Goal: Transaction & Acquisition: Purchase product/service

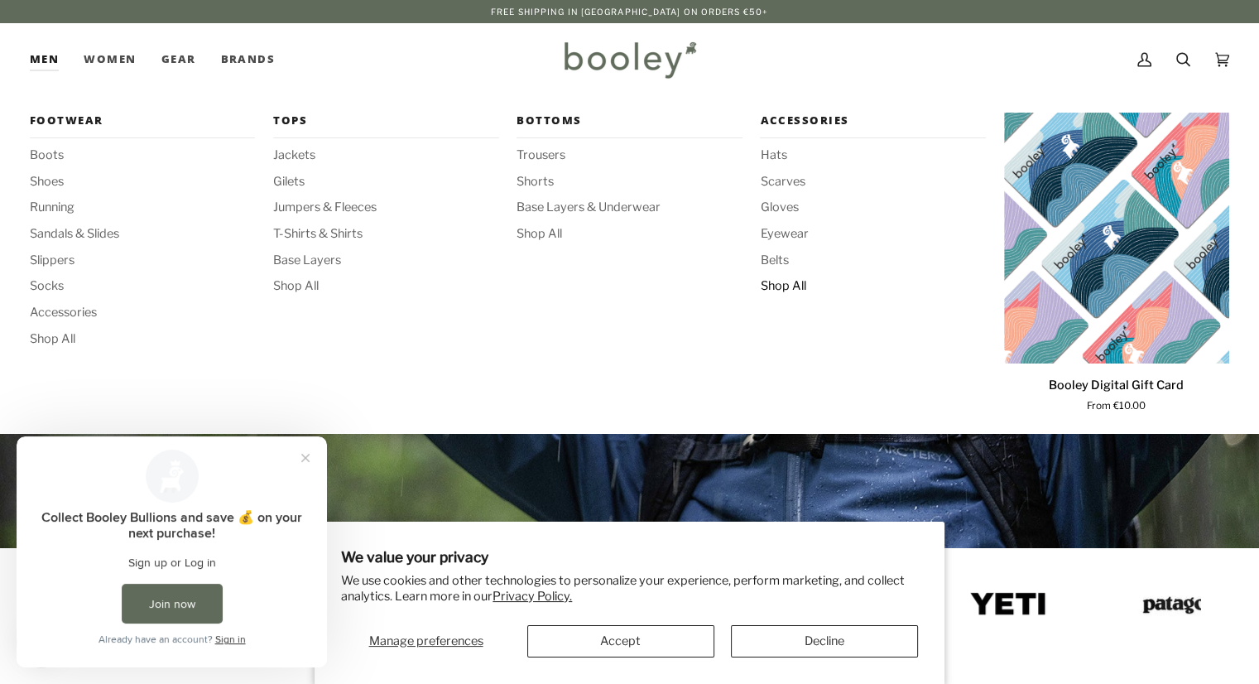
click at [771, 286] on span "Shop All" at bounding box center [872, 286] width 225 height 18
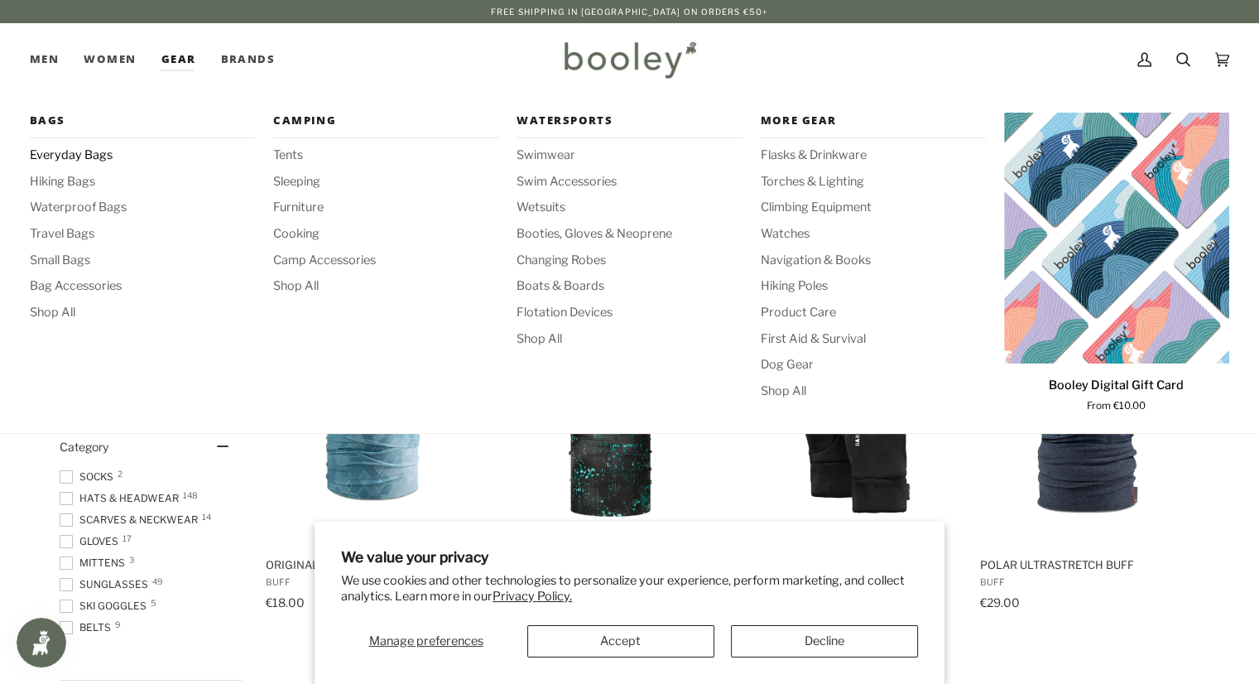
click at [81, 153] on span "Everyday Bags" at bounding box center [142, 155] width 225 height 18
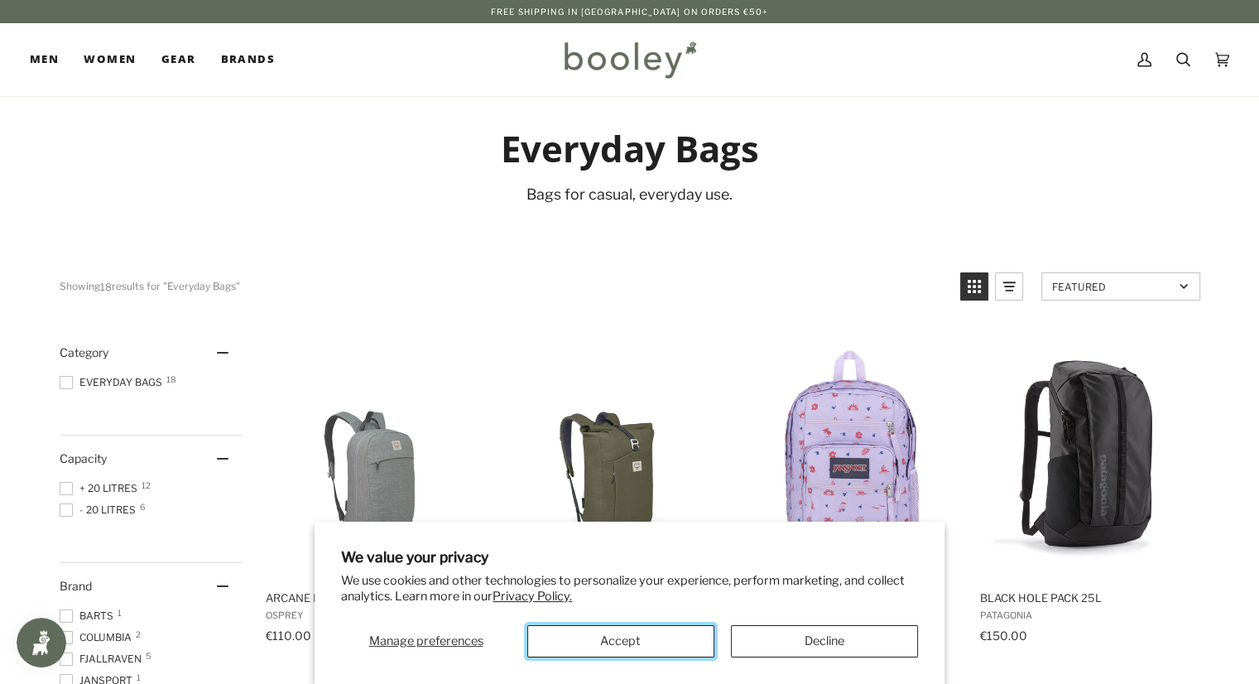
click at [674, 625] on button "Accept" at bounding box center [620, 641] width 187 height 32
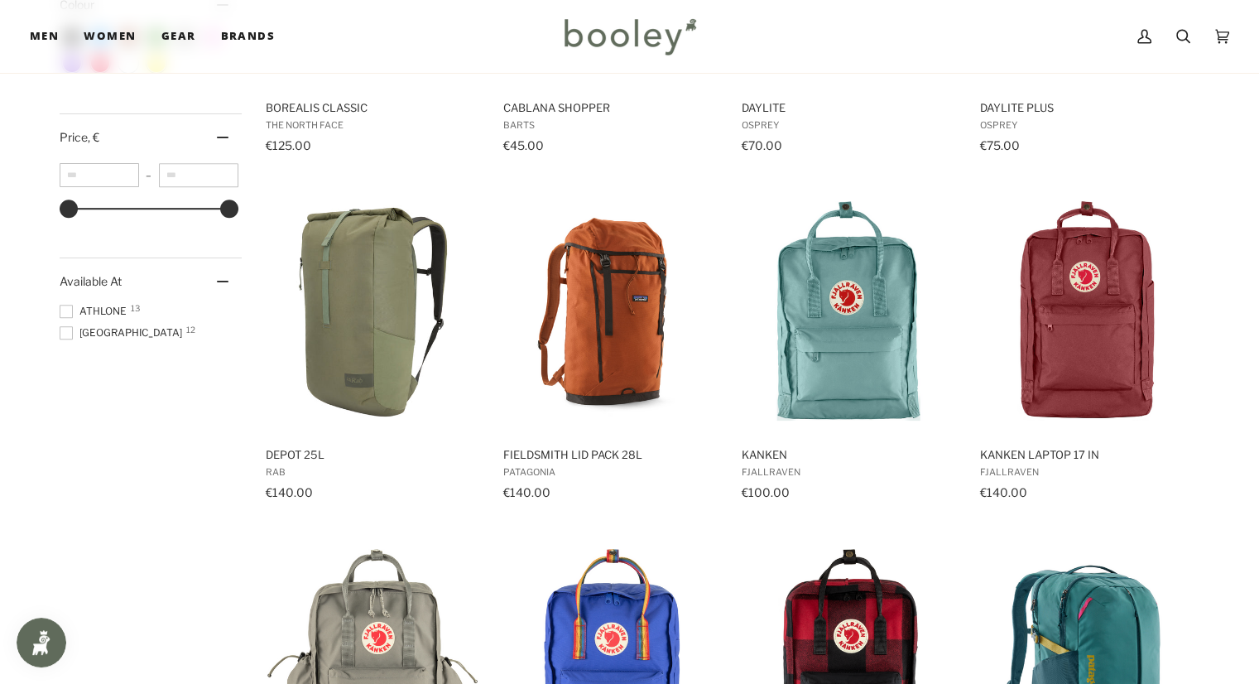
scroll to position [834, 0]
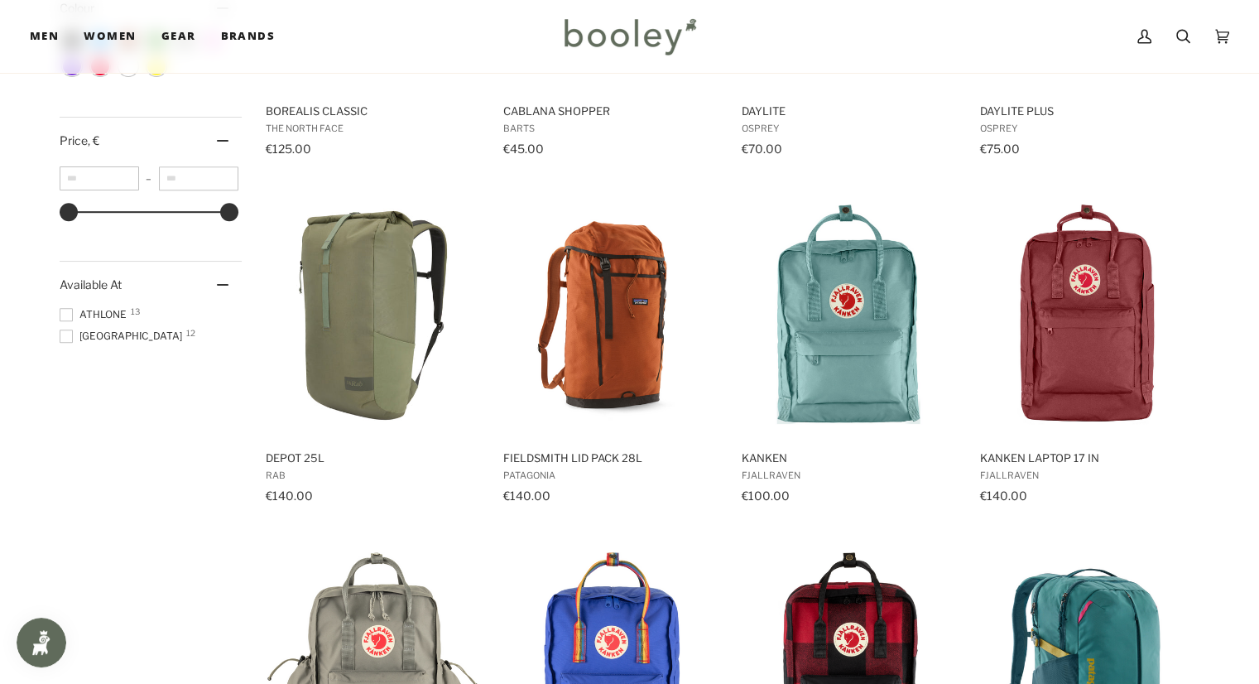
click at [68, 337] on span at bounding box center [66, 335] width 13 height 13
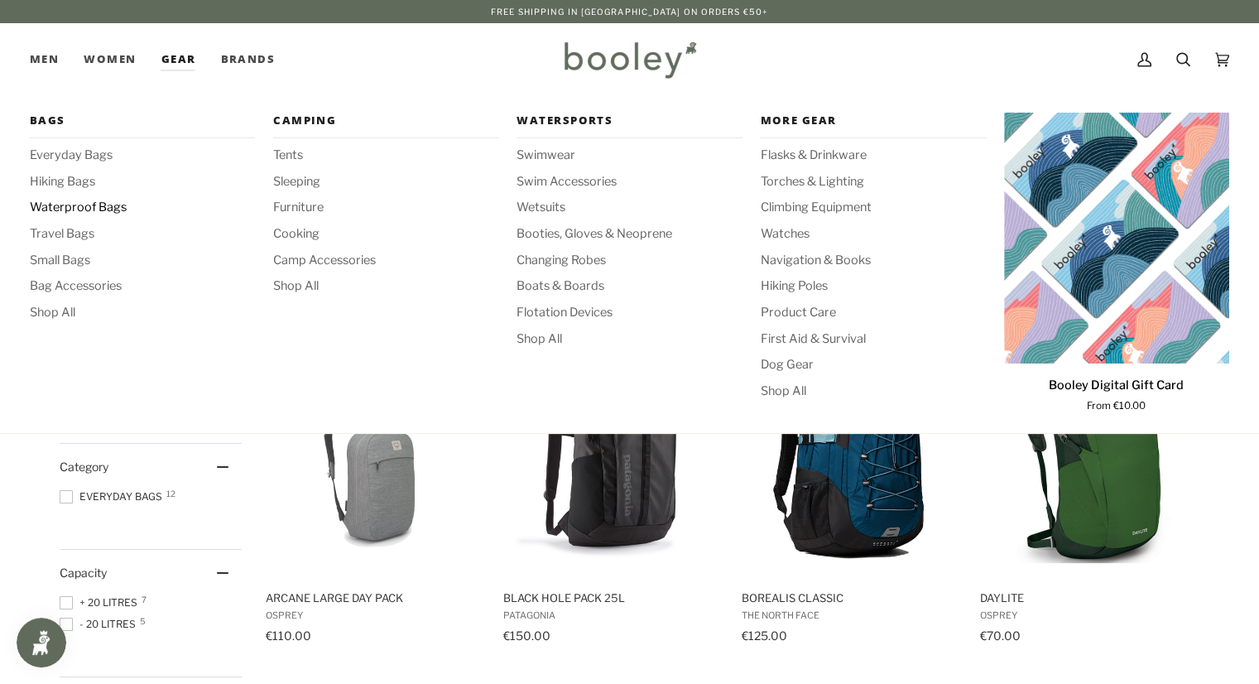
click at [106, 208] on span "Waterproof Bags" at bounding box center [142, 208] width 225 height 18
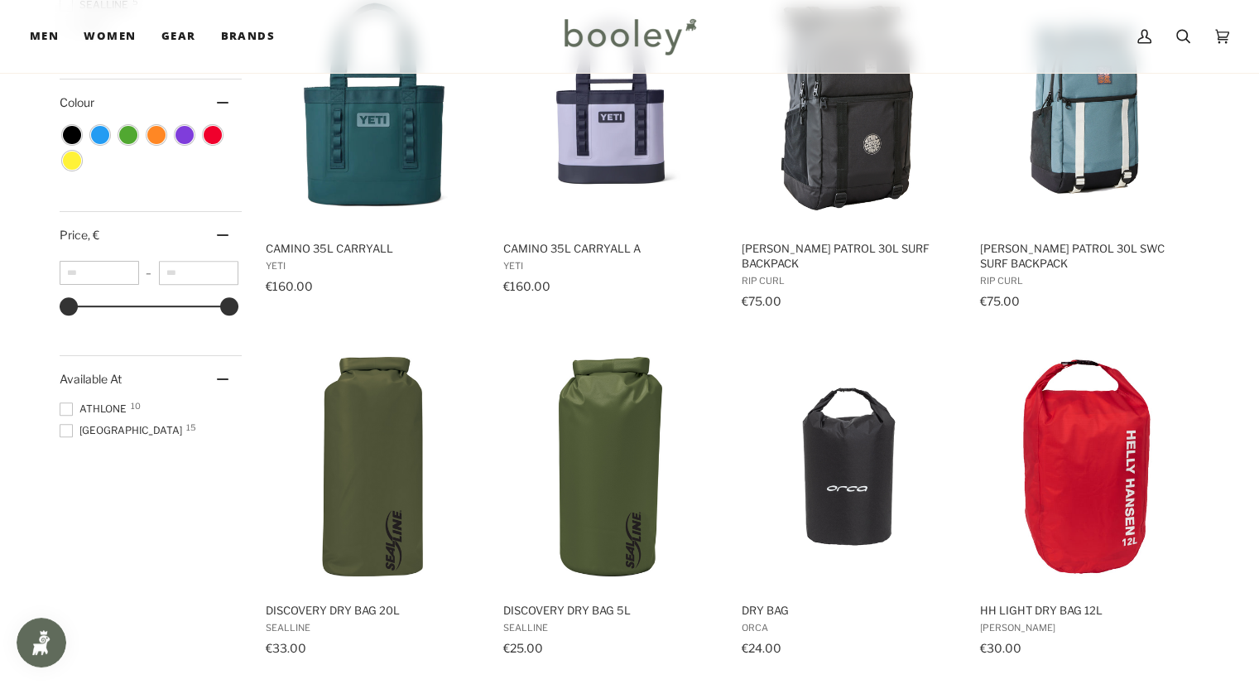
scroll to position [737, 0]
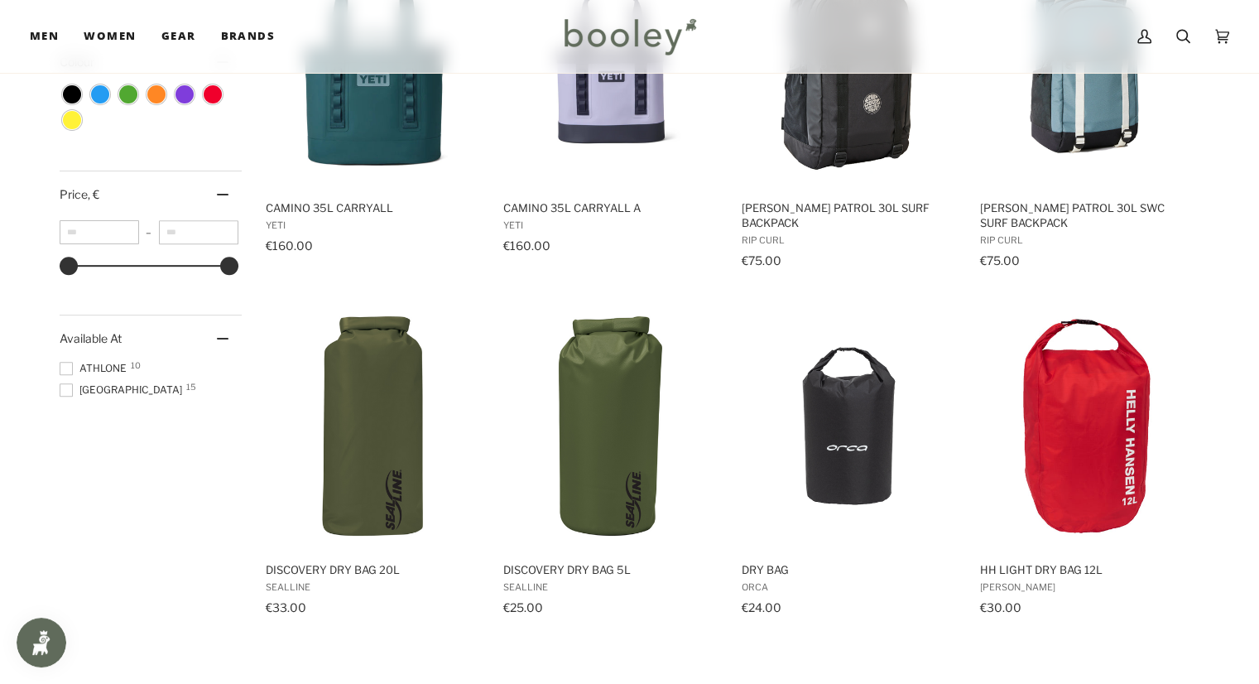
click at [98, 382] on span "Galway 15" at bounding box center [123, 389] width 127 height 15
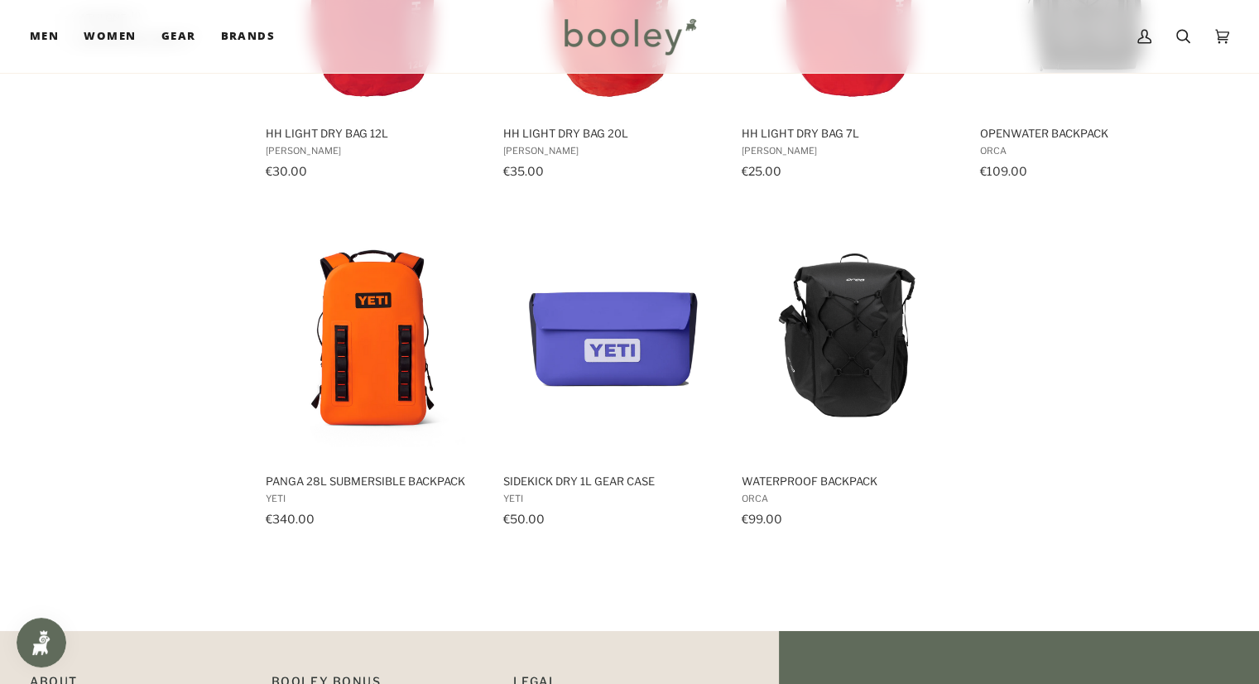
scroll to position [1181, 0]
